Goal: Task Accomplishment & Management: Use online tool/utility

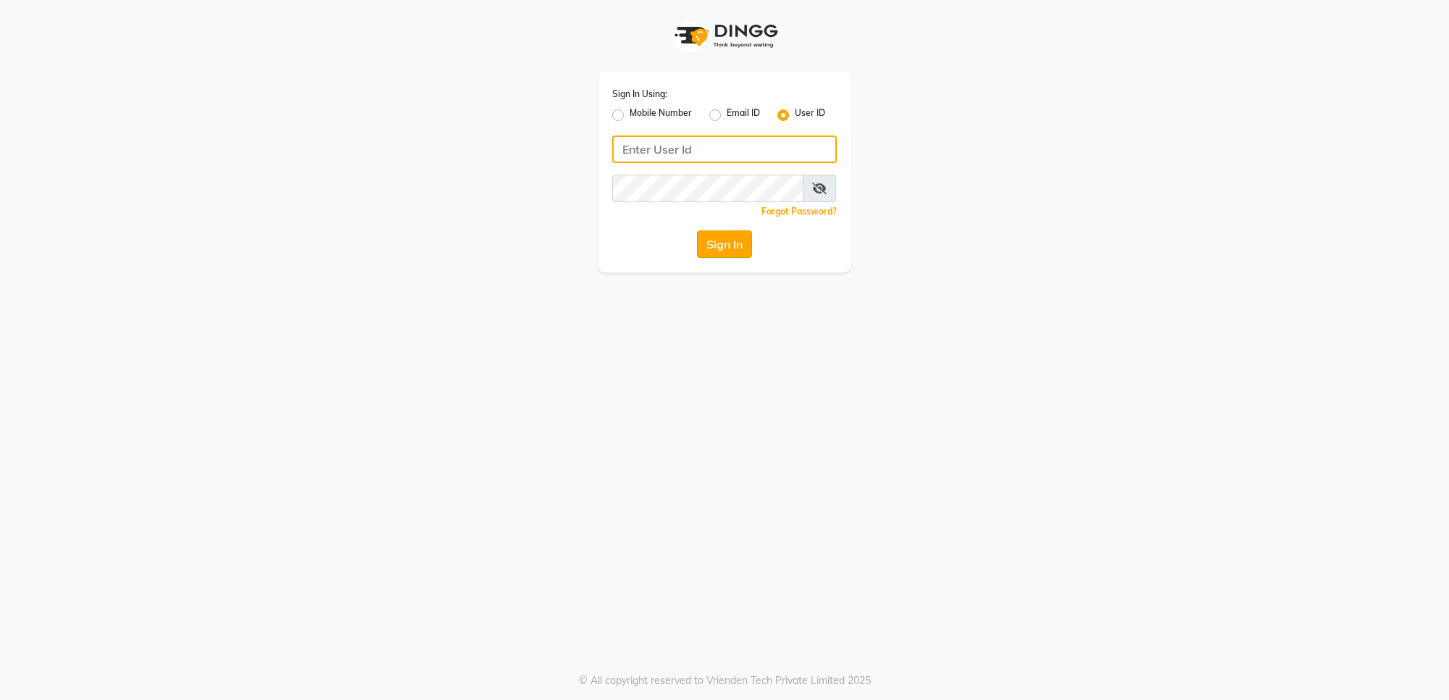
type input "e1782-14"
click at [727, 250] on button "Sign In" at bounding box center [724, 244] width 55 height 28
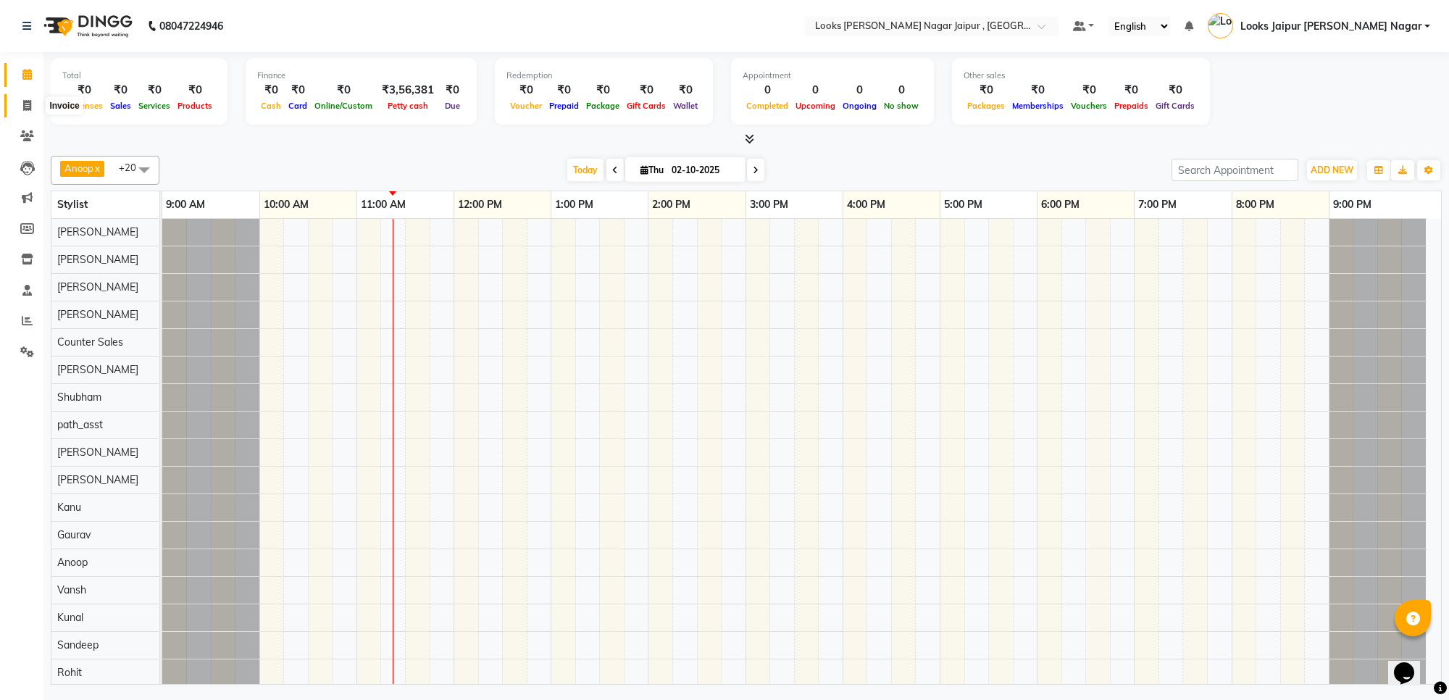
click at [29, 101] on icon at bounding box center [27, 105] width 8 height 11
select select "4317"
select select "service"
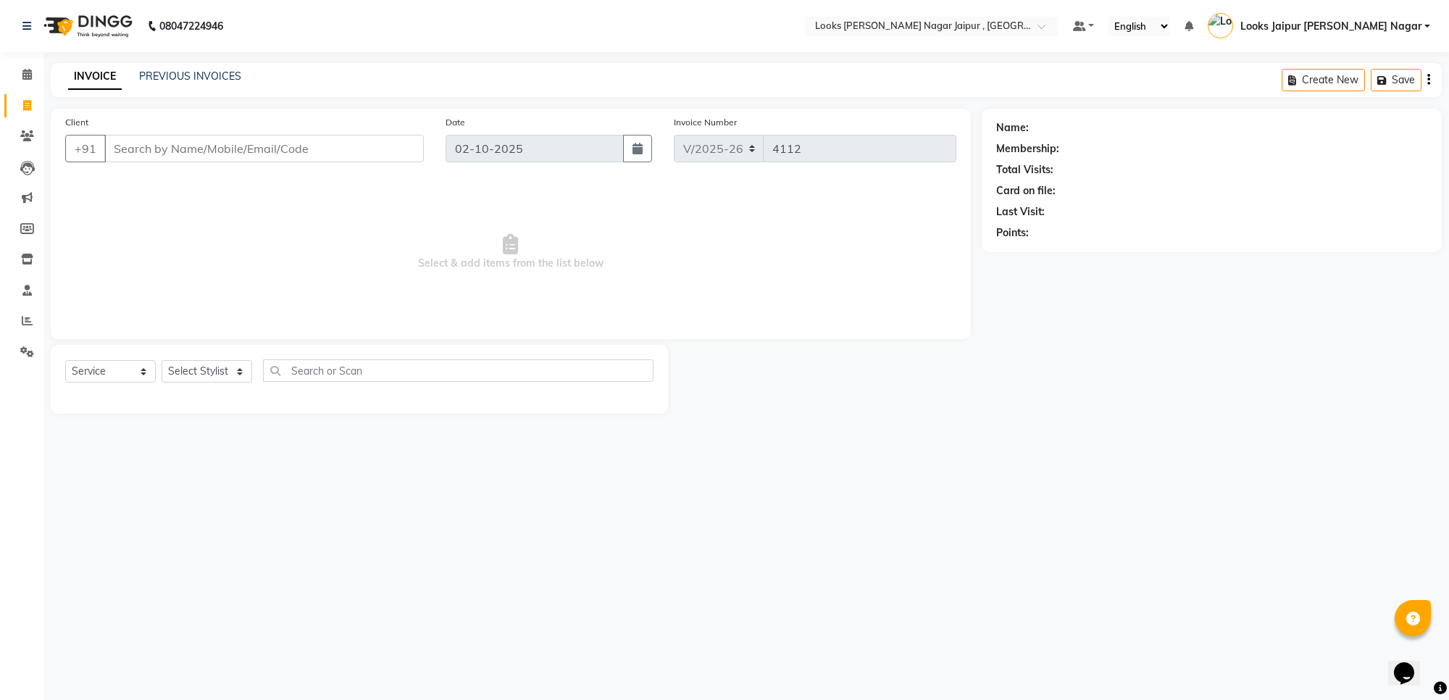
click at [140, 154] on input "Client" at bounding box center [263, 149] width 319 height 28
click at [149, 152] on input "Client" at bounding box center [263, 149] width 319 height 28
click at [149, 154] on input "Client" at bounding box center [263, 149] width 319 height 28
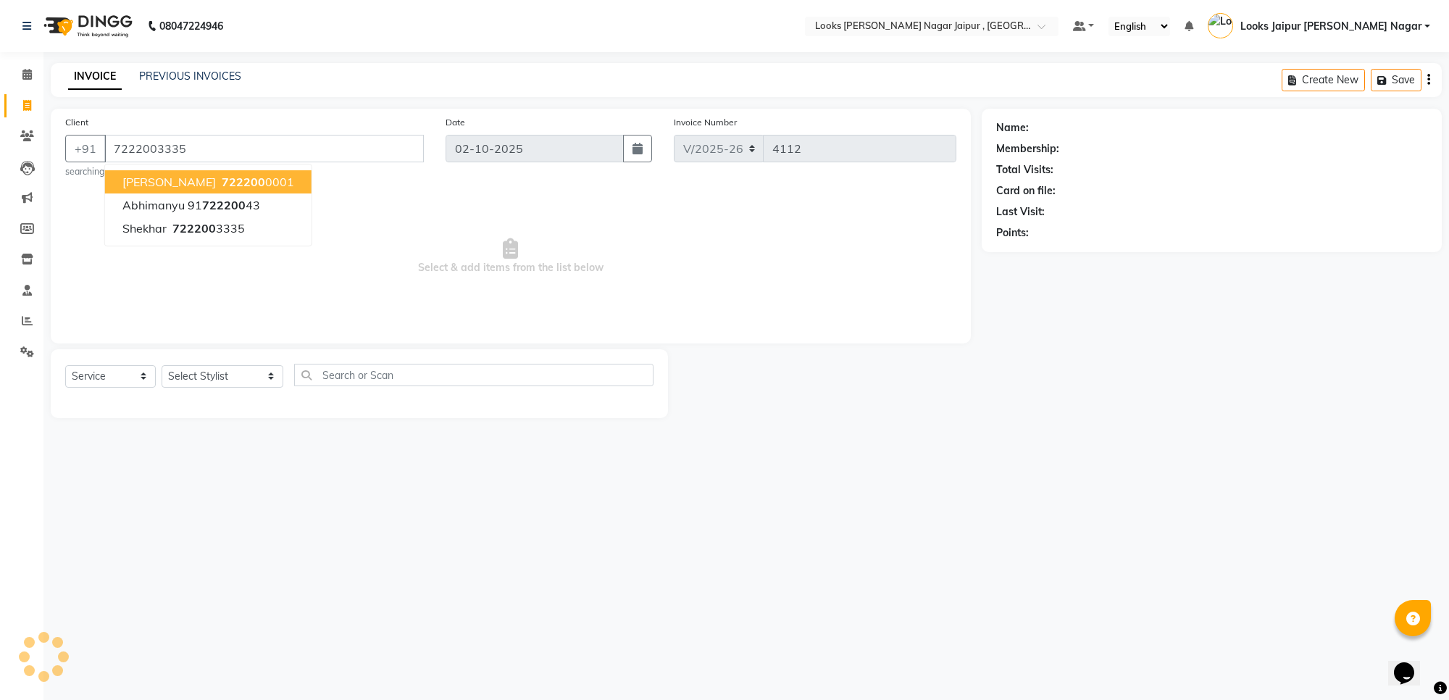
type input "7222003335"
select select "1: Object"
click at [199, 147] on input "7222003335" at bounding box center [263, 149] width 319 height 28
type input "7"
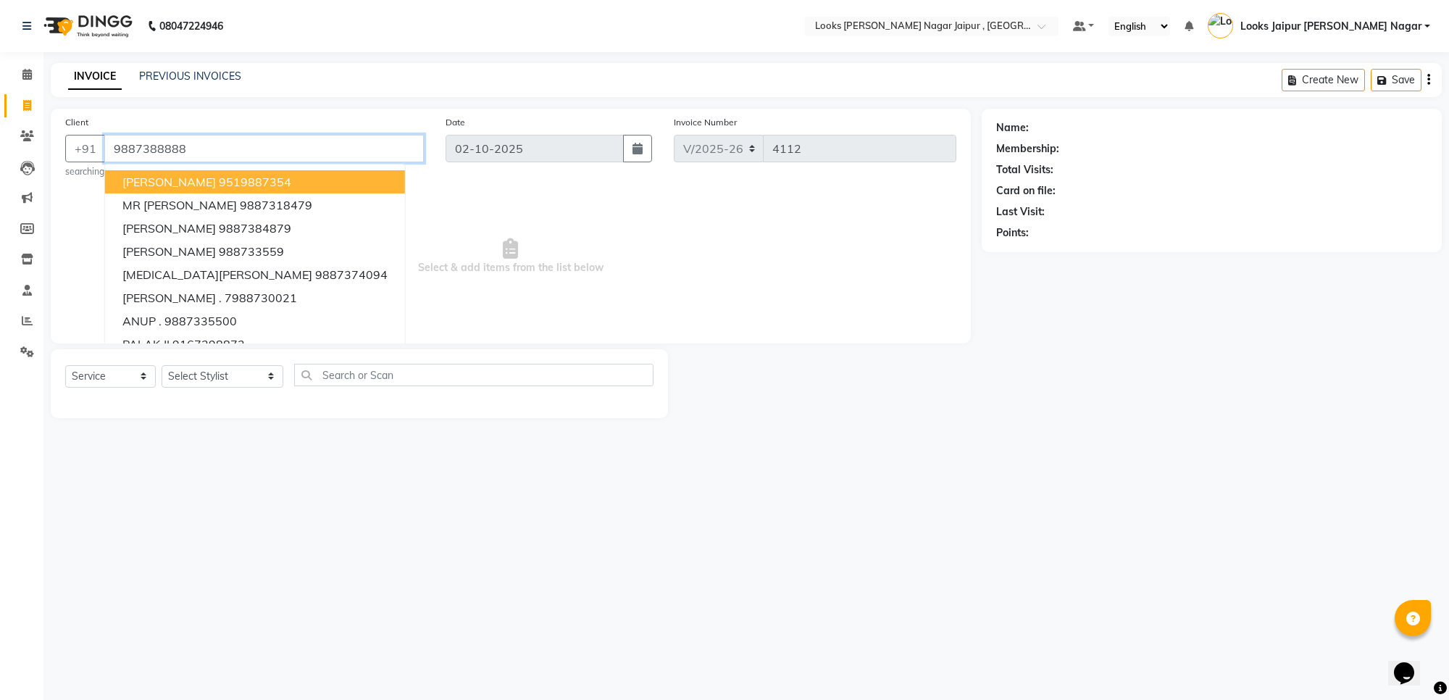
type input "9887388888"
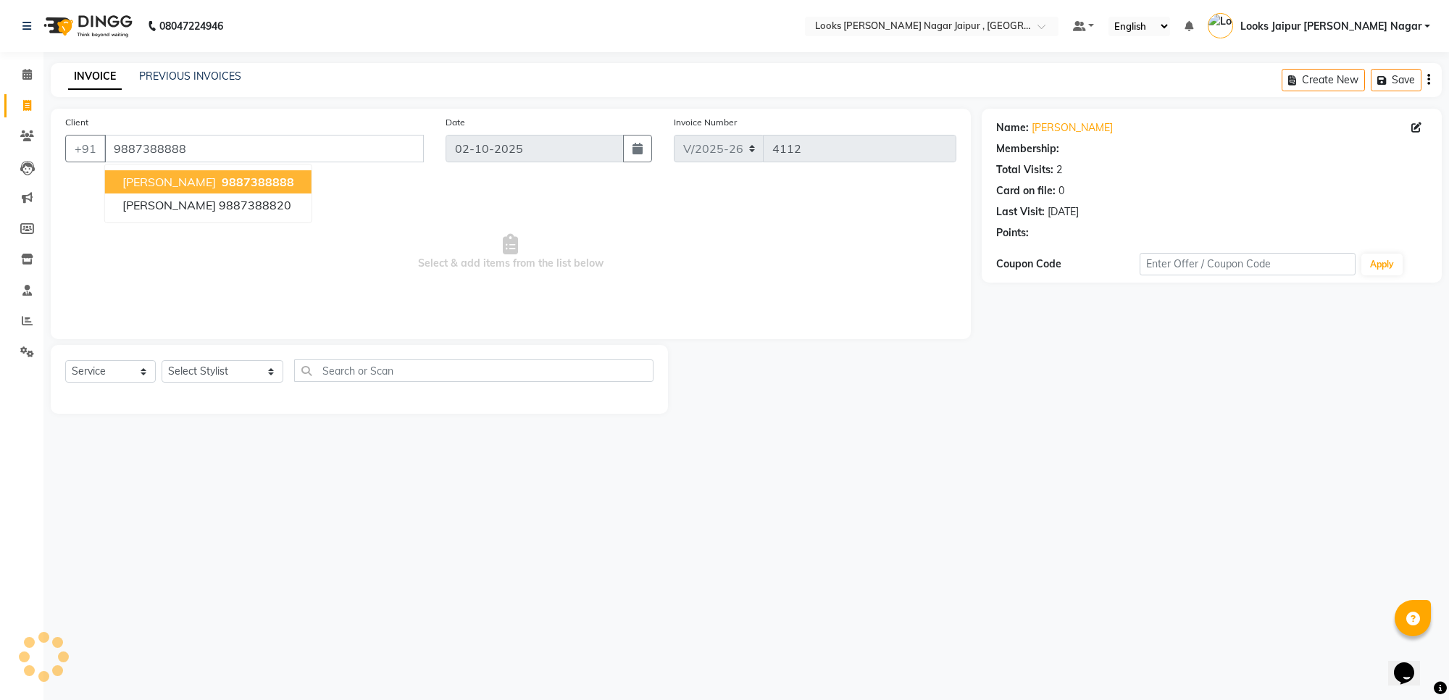
select select "1: Object"
click at [377, 277] on span "Select & add items from the list below" at bounding box center [510, 252] width 891 height 145
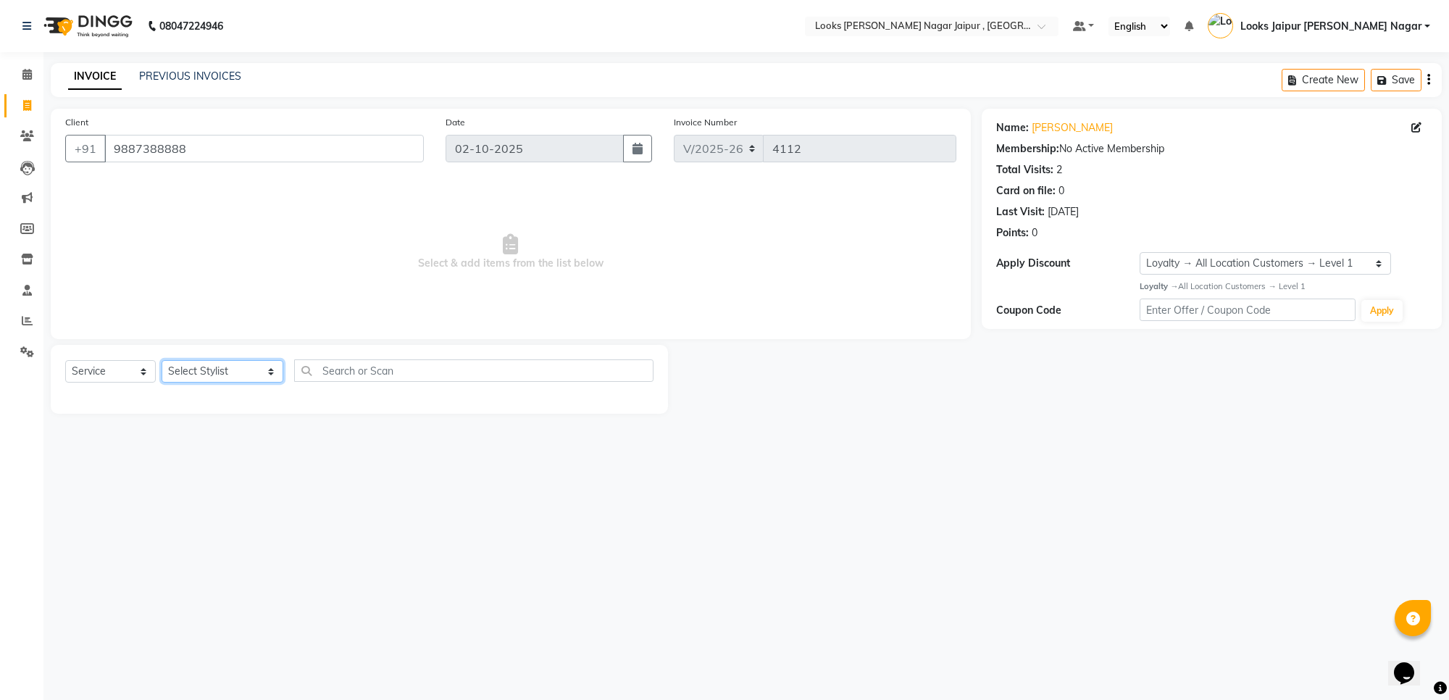
click at [193, 372] on select "Select Stylist [PERSON_NAME] art Anoop [PERSON_NAME] Counter Sales [PERSON_NAME…" at bounding box center [223, 371] width 122 height 22
click at [114, 248] on span "Select & add items from the list below" at bounding box center [510, 252] width 891 height 145
click at [225, 151] on input "9887388888" at bounding box center [263, 149] width 319 height 28
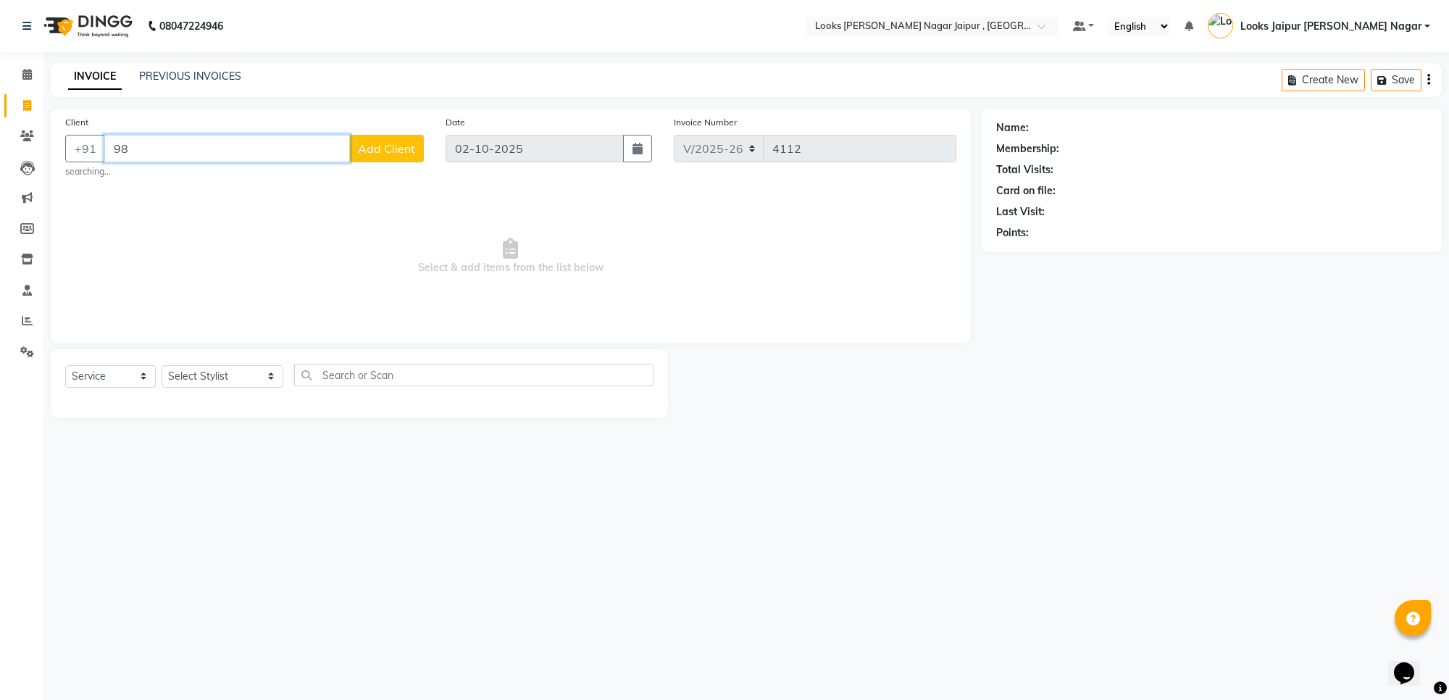
type input "9"
click at [19, 82] on span at bounding box center [26, 75] width 25 height 17
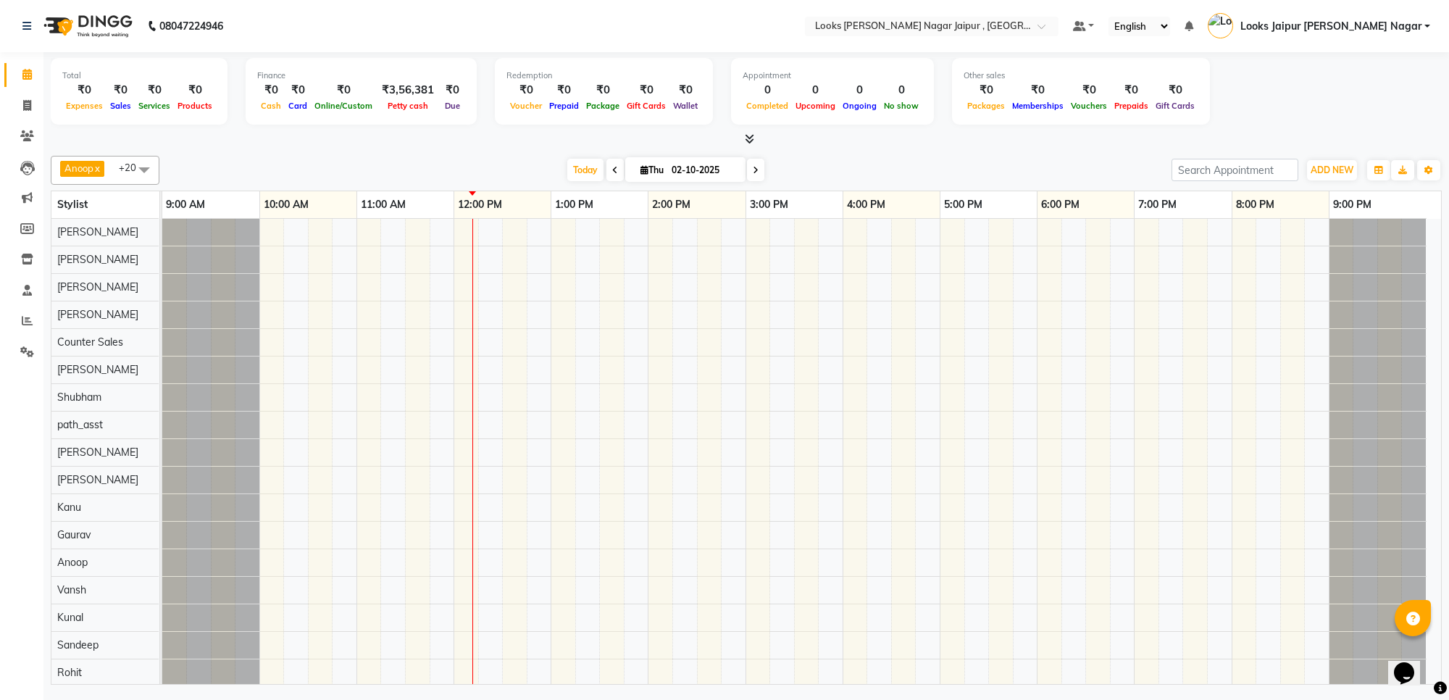
click at [748, 135] on icon at bounding box center [749, 138] width 9 height 11
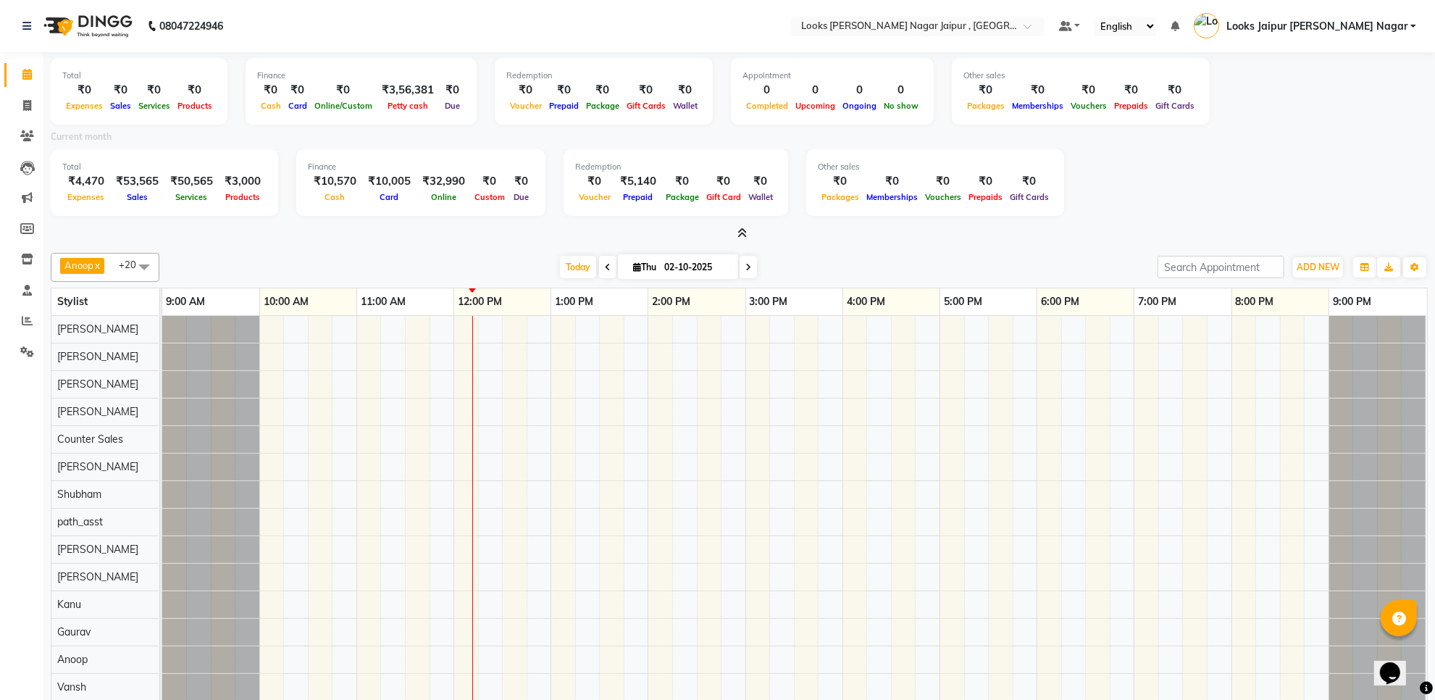
click at [744, 236] on icon at bounding box center [741, 232] width 9 height 11
